Goal: Task Accomplishment & Management: Complete application form

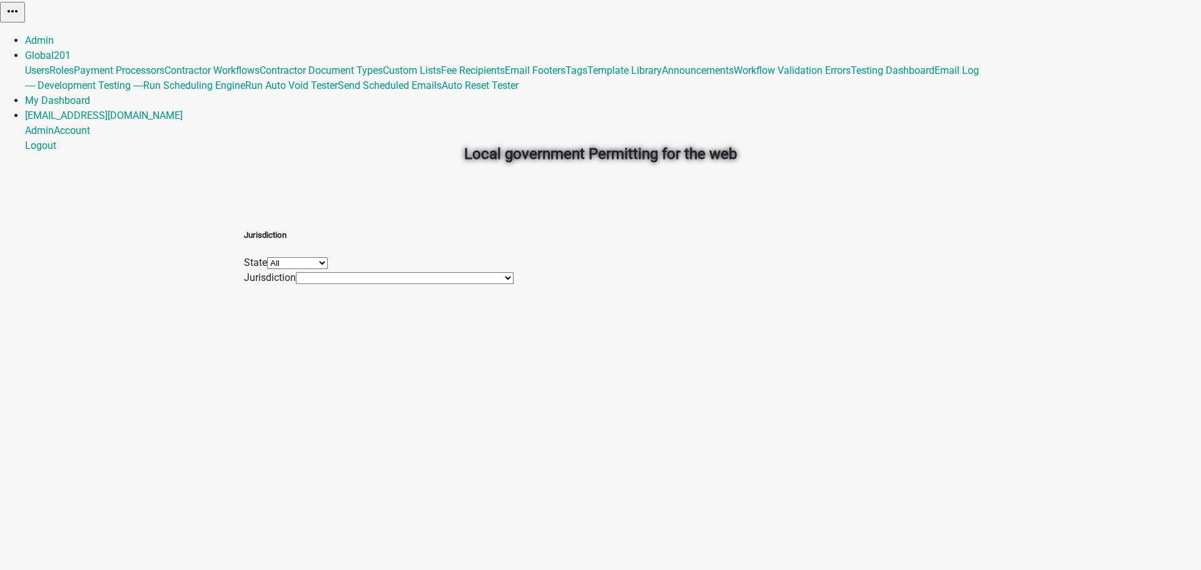
click at [328, 267] on select "All [US_STATE] [US_STATE] [US_STATE] [US_STATE] [US_STATE] [US_STATE] [US_STATE…" at bounding box center [297, 263] width 61 height 12
click at [307, 243] on div "Jurisdiction State All [US_STATE] [US_STATE] [US_STATE] [US_STATE] [US_STATE] […" at bounding box center [600, 250] width 713 height 70
click at [462, 284] on select "[GEOGRAPHIC_DATA], [US_STATE] [GEOGRAPHIC_DATA], [US_STATE][PERSON_NAME][GEOGRA…" at bounding box center [405, 278] width 218 height 12
